Goal: Transaction & Acquisition: Purchase product/service

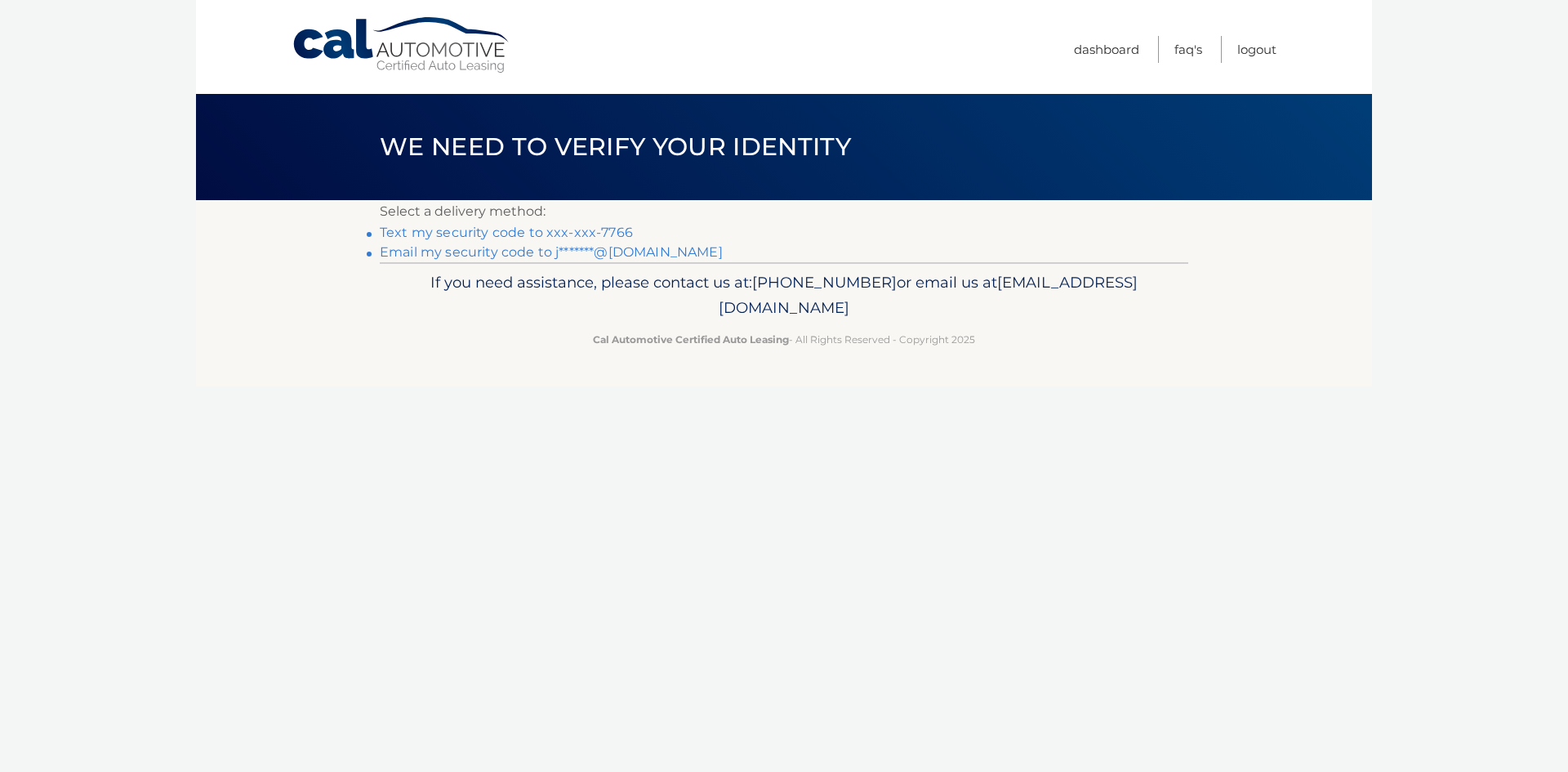
click at [444, 230] on link "Text my security code to xxx-xxx-7766" at bounding box center [506, 232] width 254 height 15
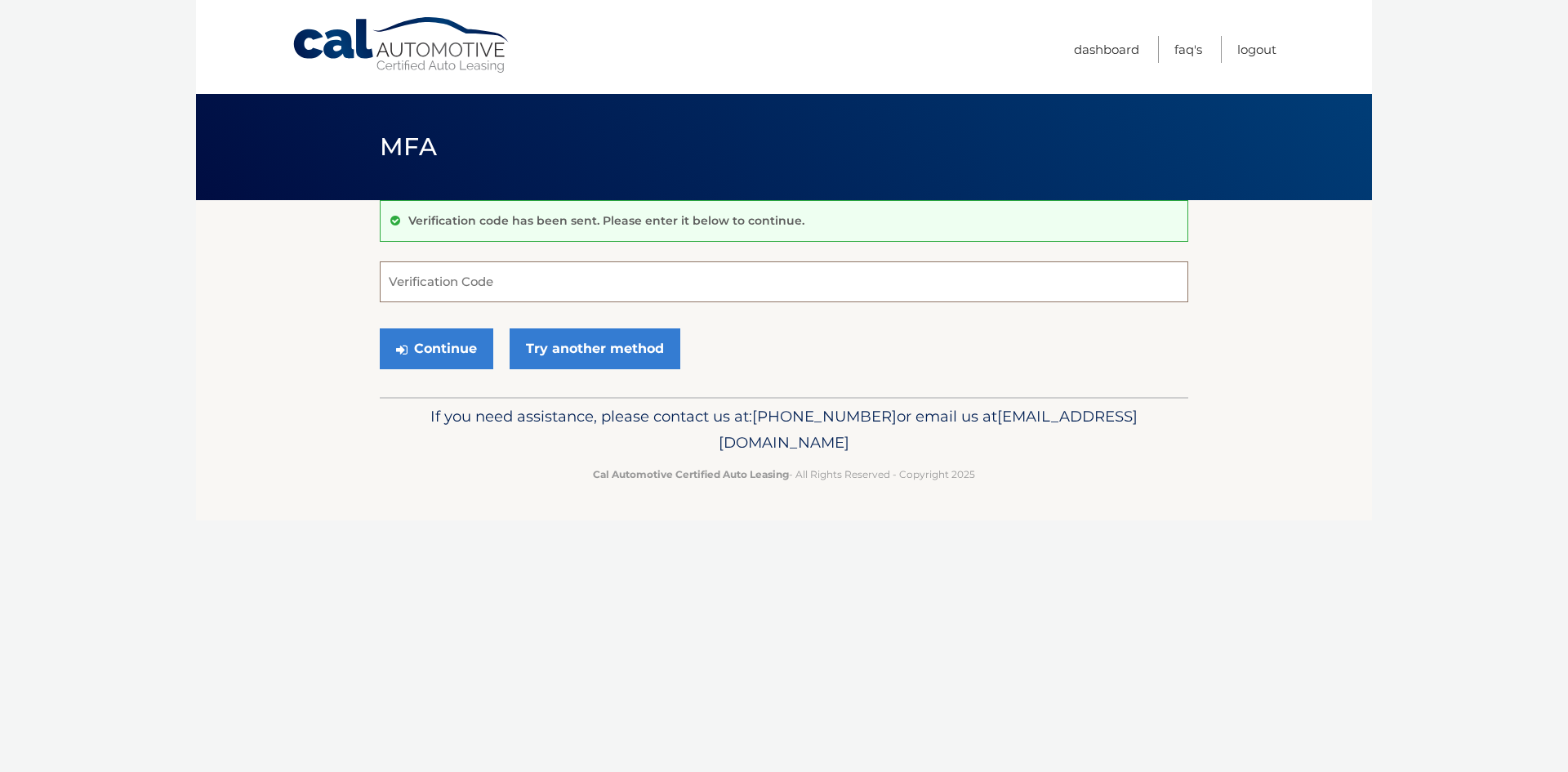
click at [421, 295] on input "Verification Code" at bounding box center [784, 281] width 808 height 41
type input "314630"
click at [447, 341] on button "Continue" at bounding box center [437, 348] width 113 height 41
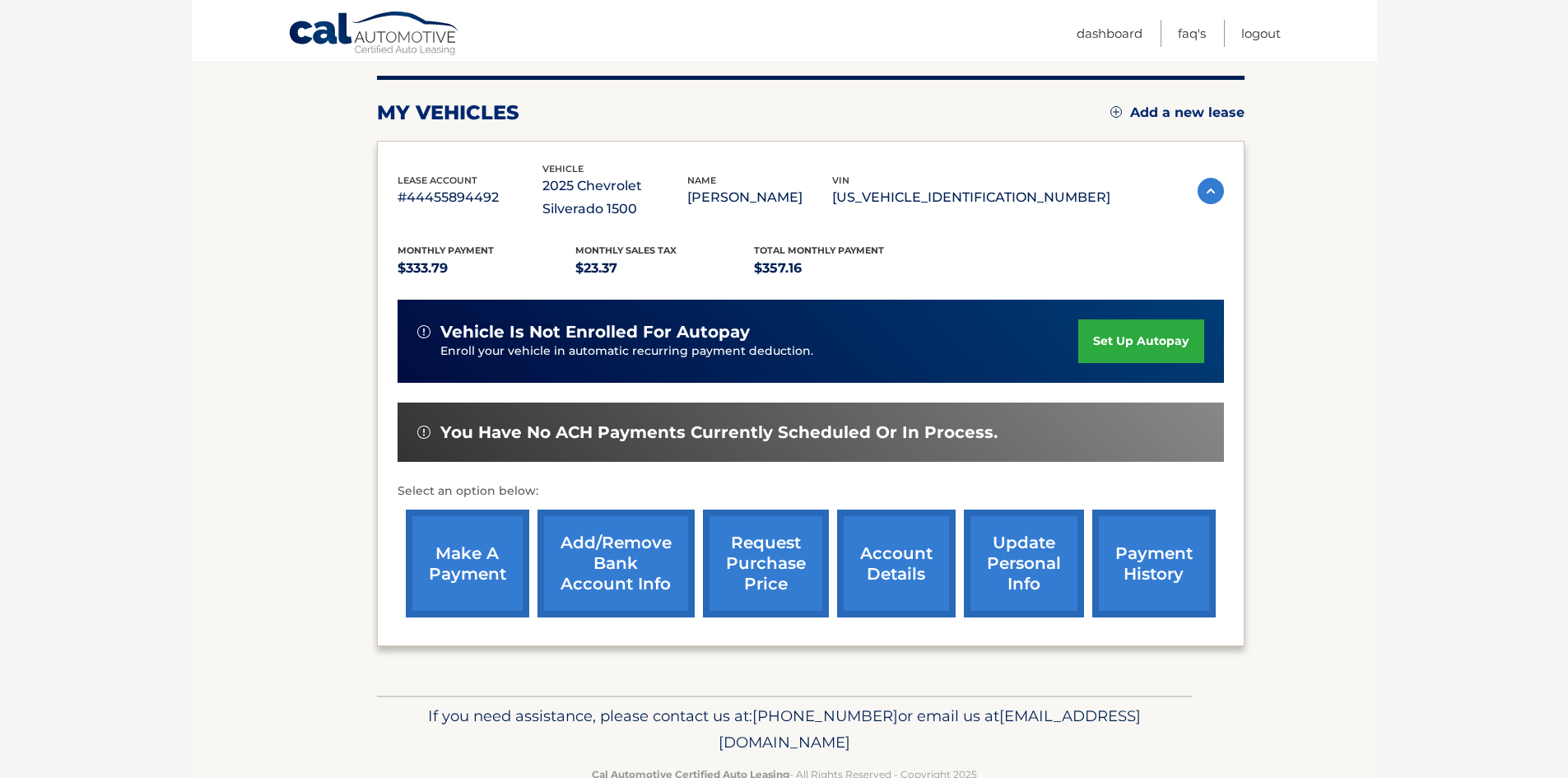
scroll to position [200, 0]
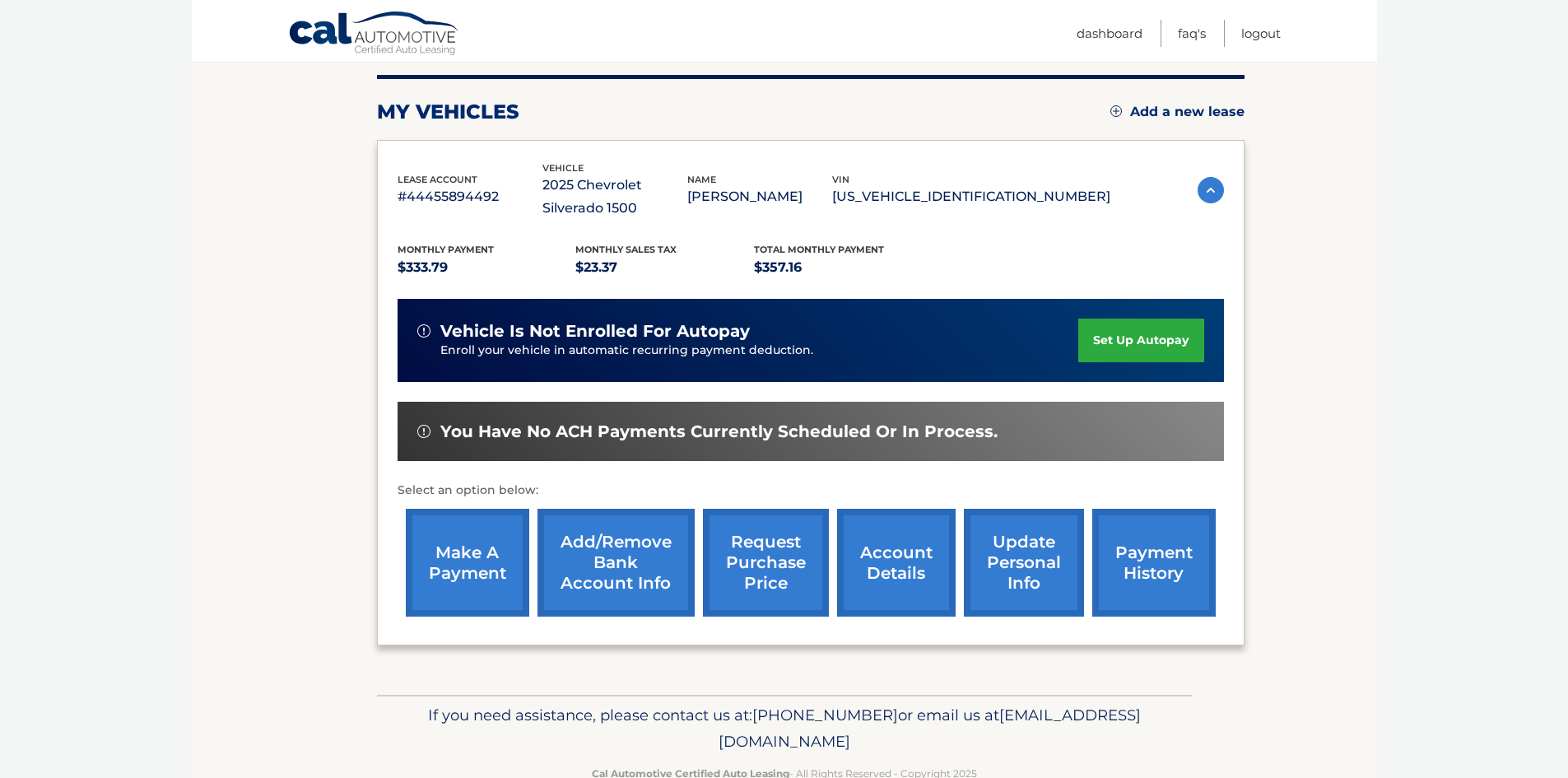
click at [484, 571] on link "make a payment" at bounding box center [468, 561] width 124 height 107
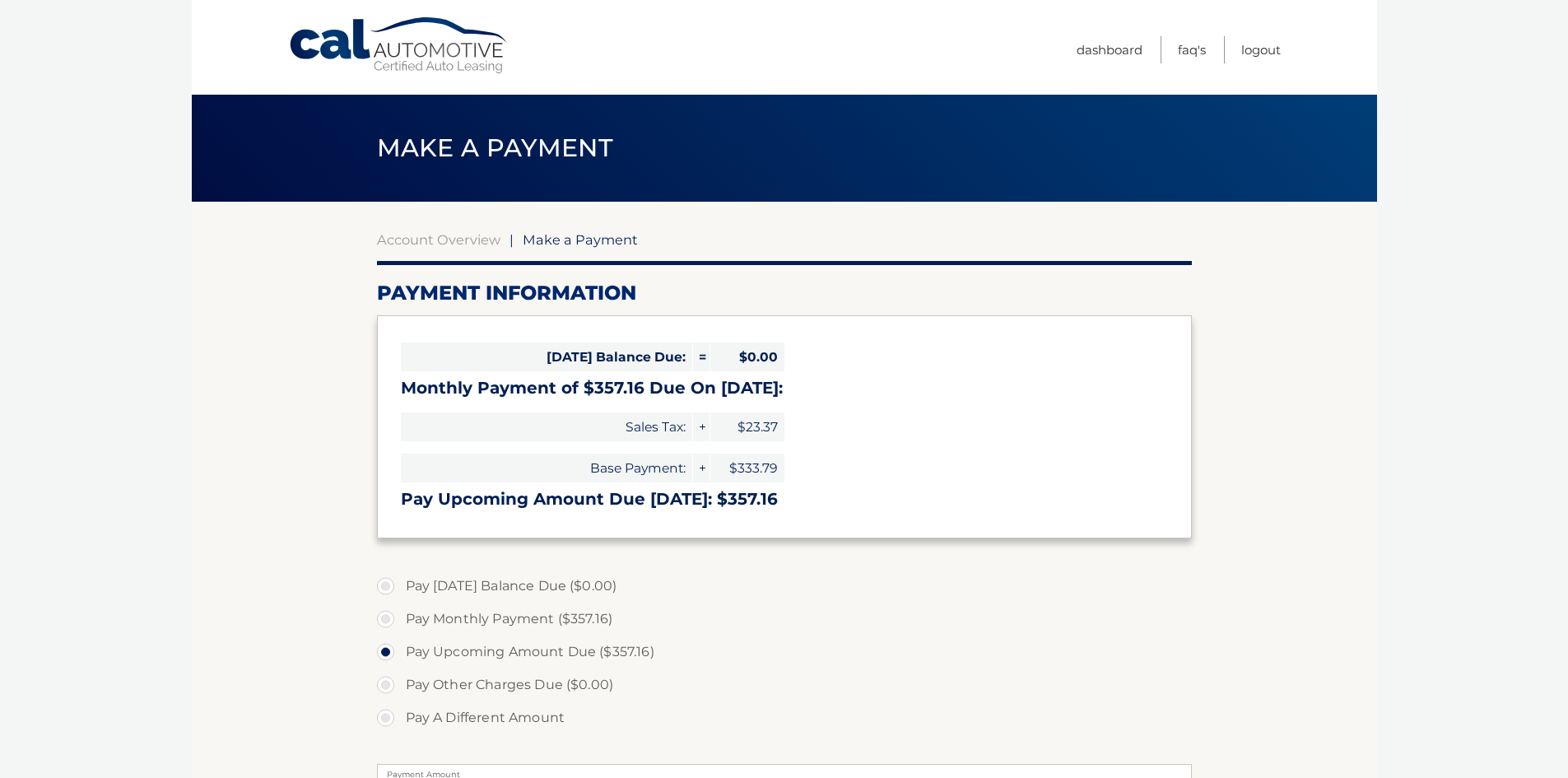
select select "ZmVhMGViZGItMGQ1Mi00YmI5LWI5MjQtYjM1M2RiYjQ4MTM3"
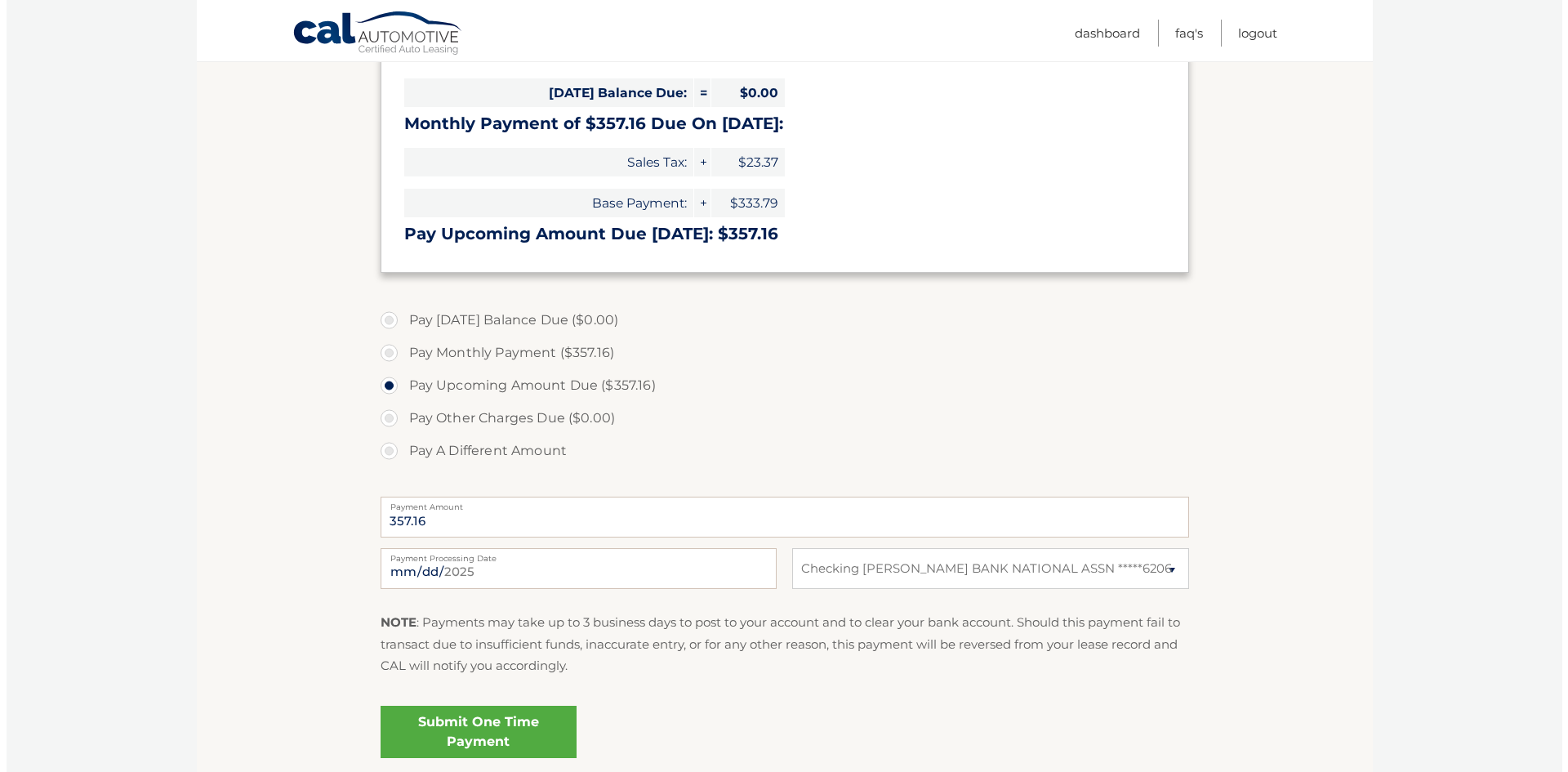
scroll to position [395, 0]
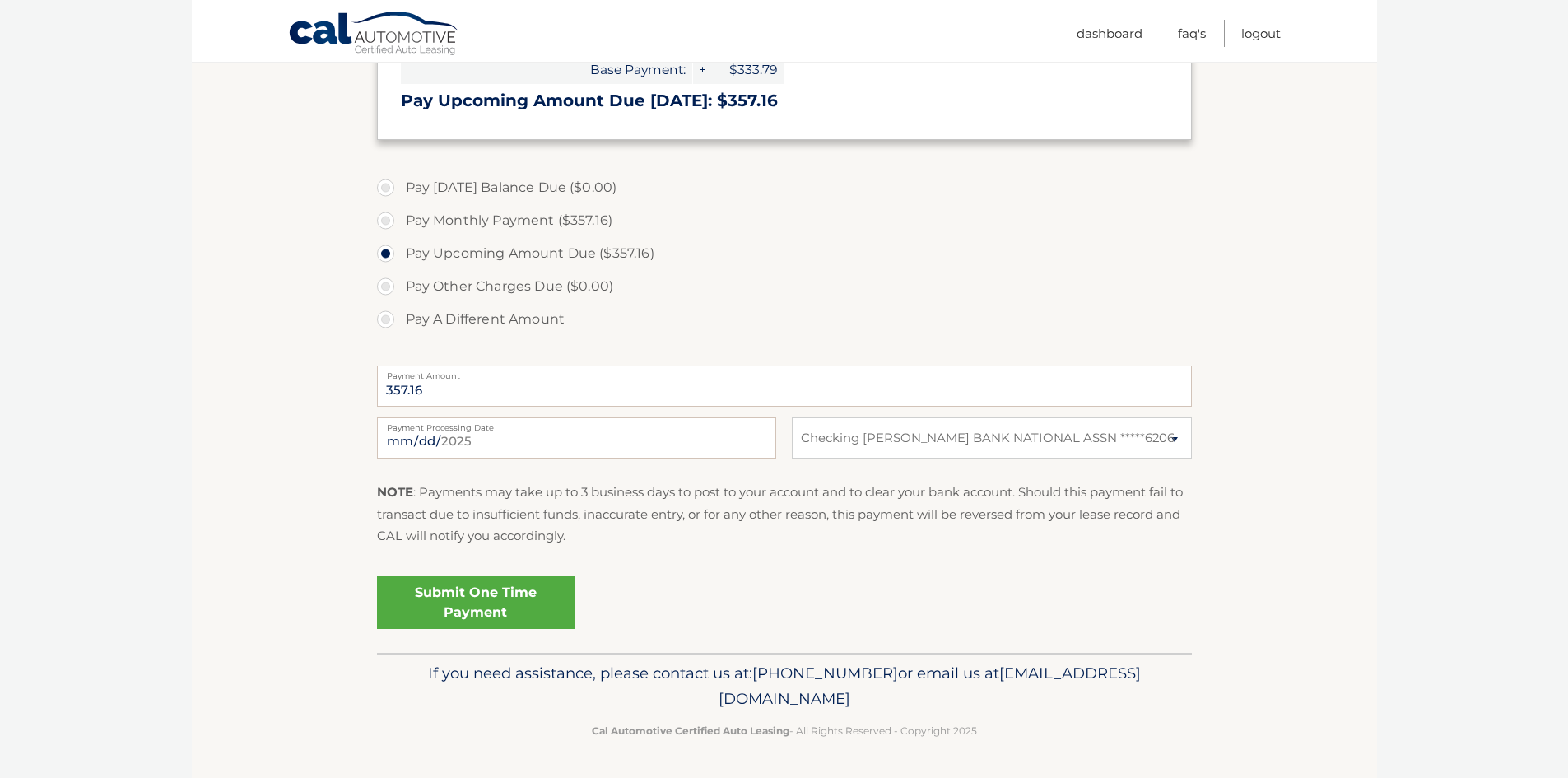
click at [494, 605] on link "Submit One Time Payment" at bounding box center [476, 601] width 198 height 52
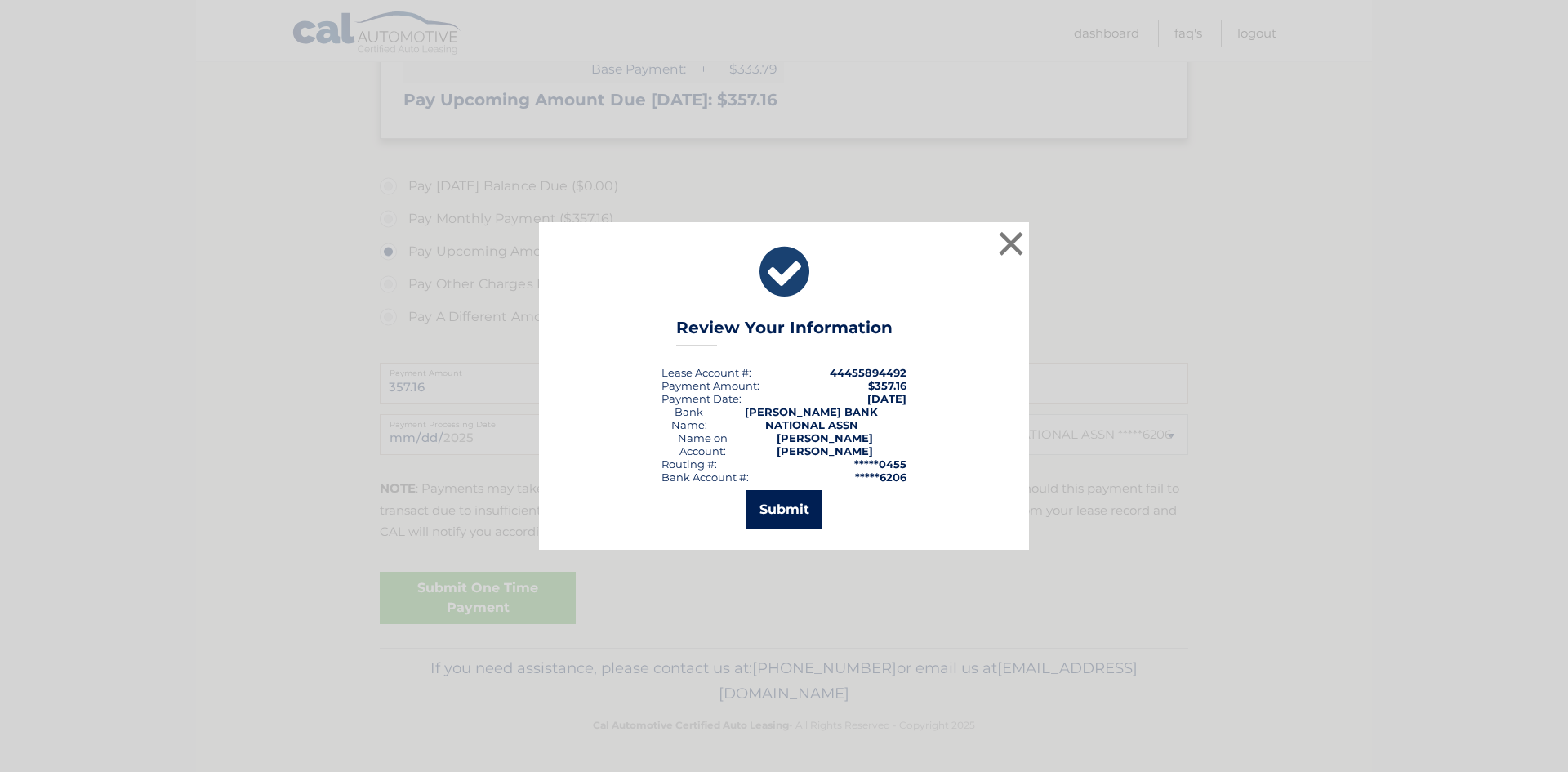
click at [775, 504] on button "Submit" at bounding box center [784, 510] width 76 height 40
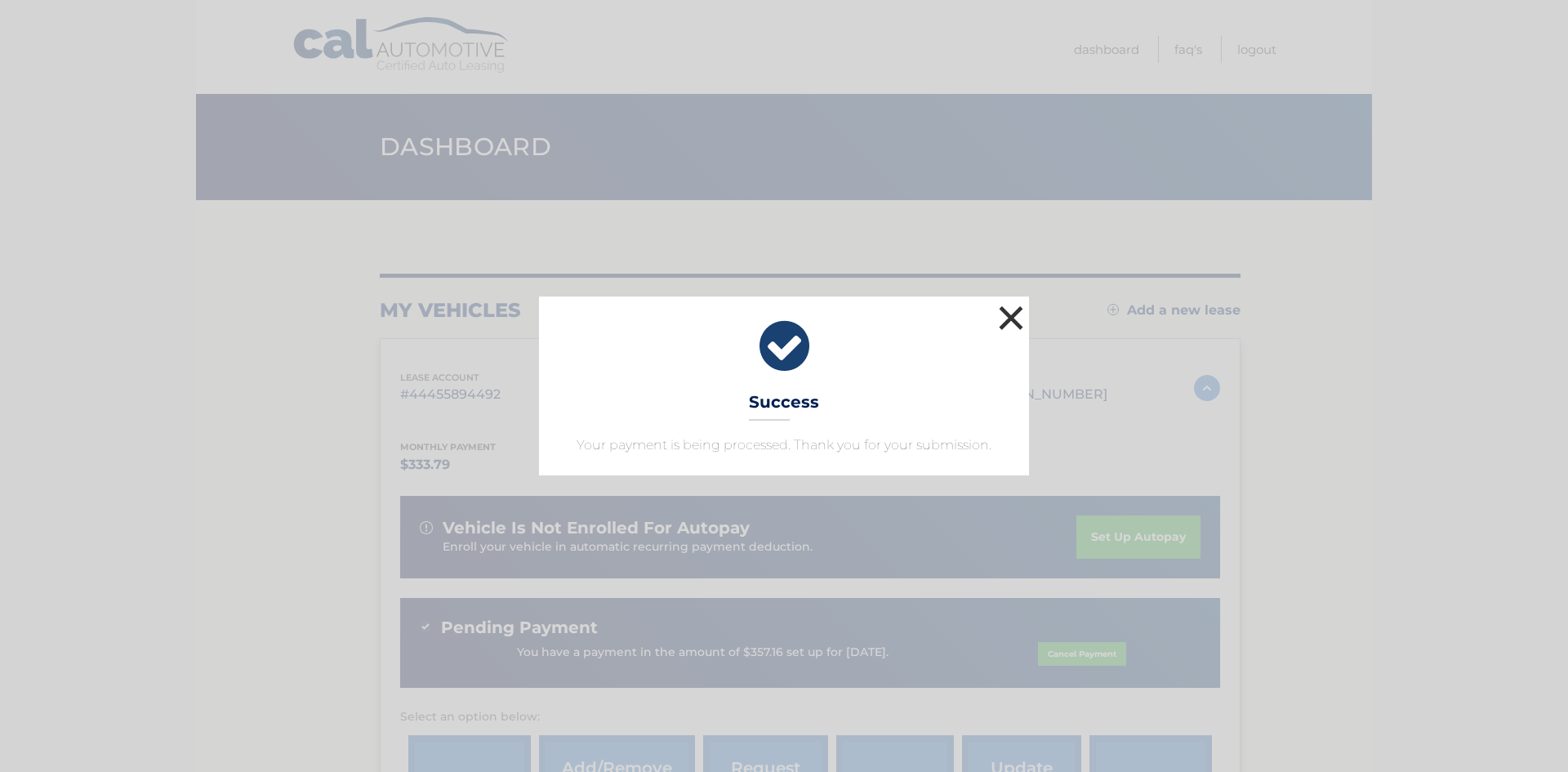
click at [1000, 310] on button "×" at bounding box center [1011, 318] width 33 height 33
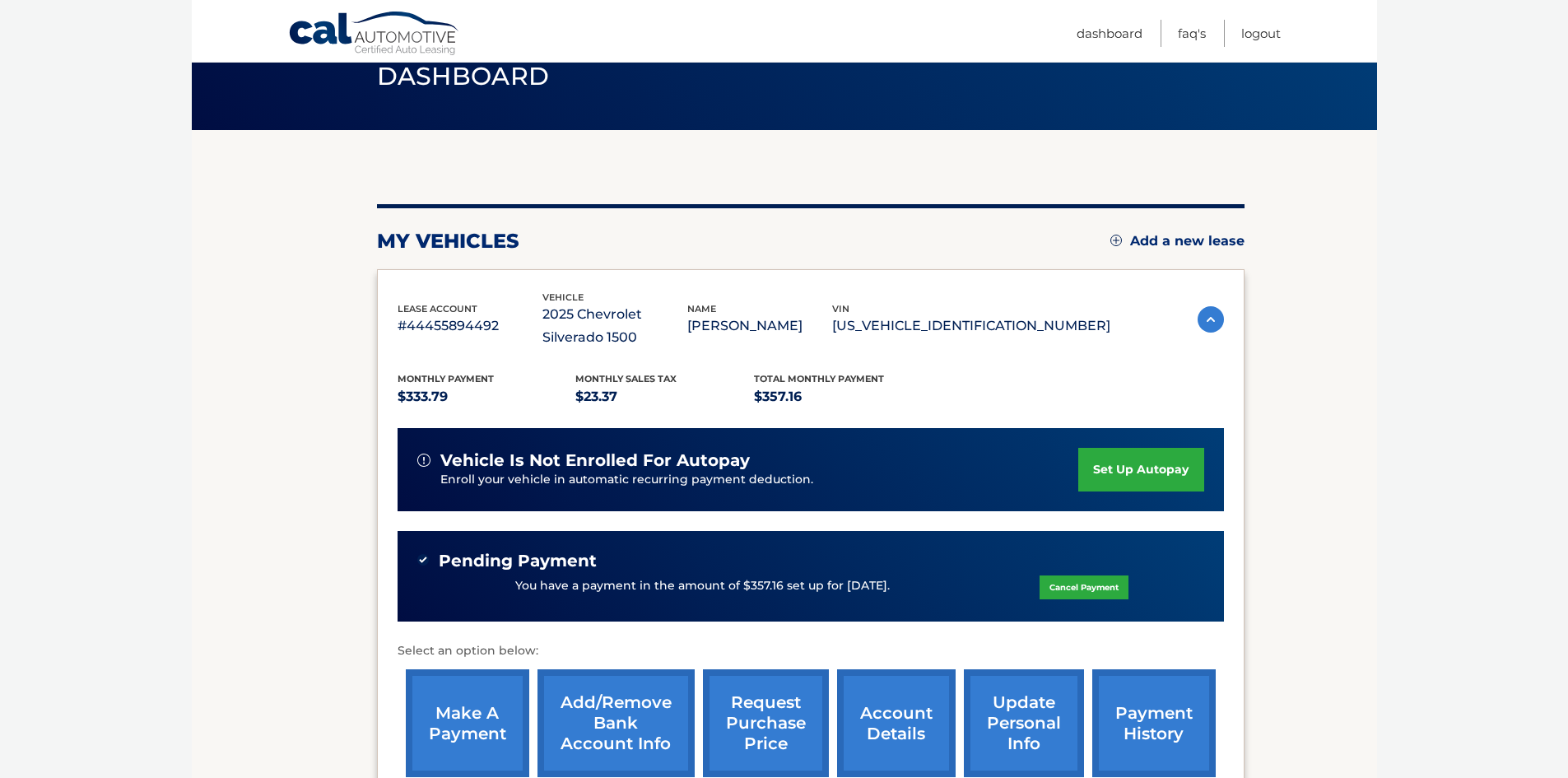
scroll to position [81, 0]
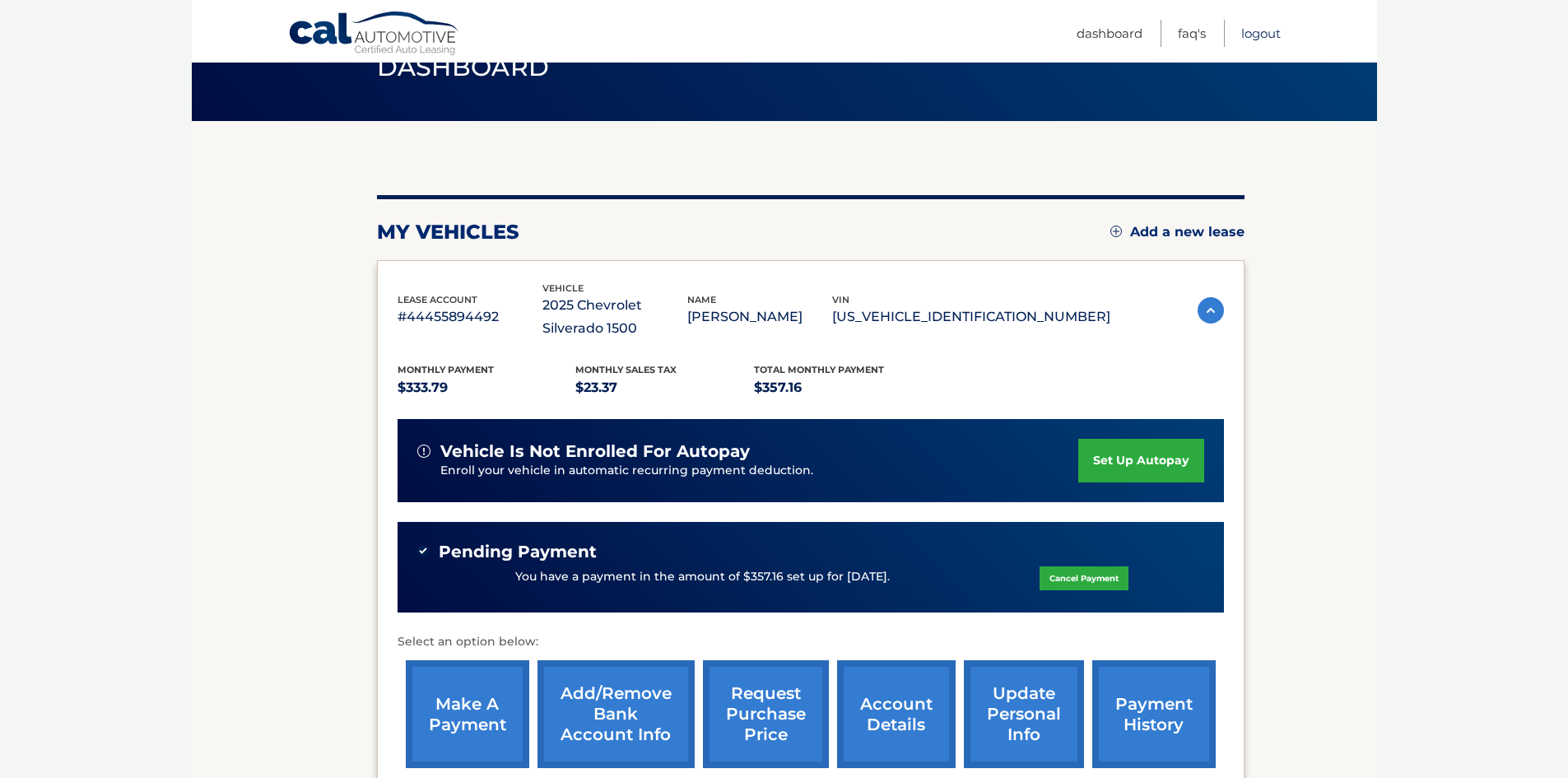
click at [1260, 33] on link "Logout" at bounding box center [1261, 33] width 40 height 28
